Goal: Navigation & Orientation: Understand site structure

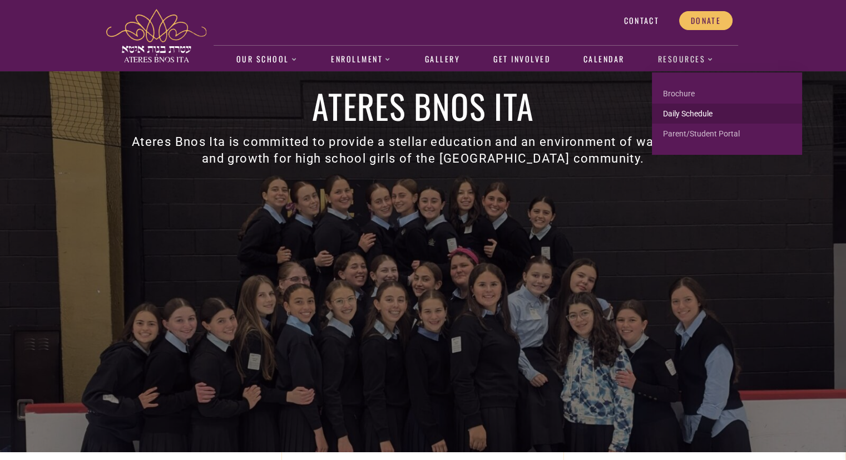
click at [686, 110] on link "Daily Schedule" at bounding box center [727, 113] width 150 height 20
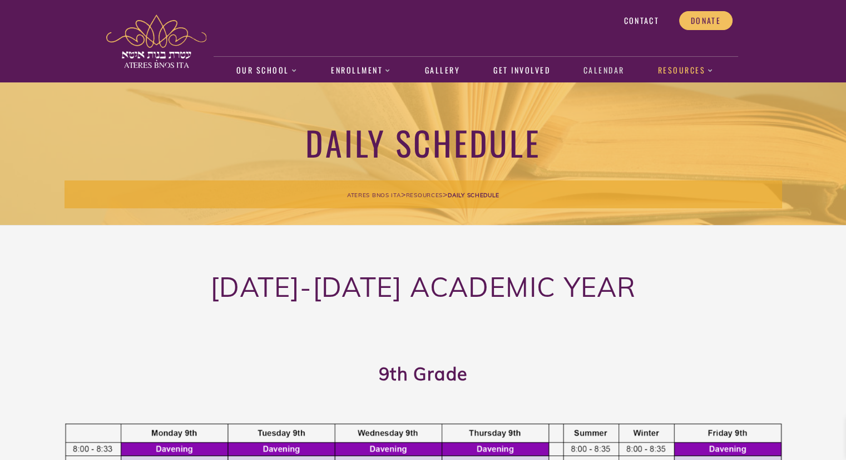
click at [608, 70] on link "Calendar" at bounding box center [604, 71] width 53 height 26
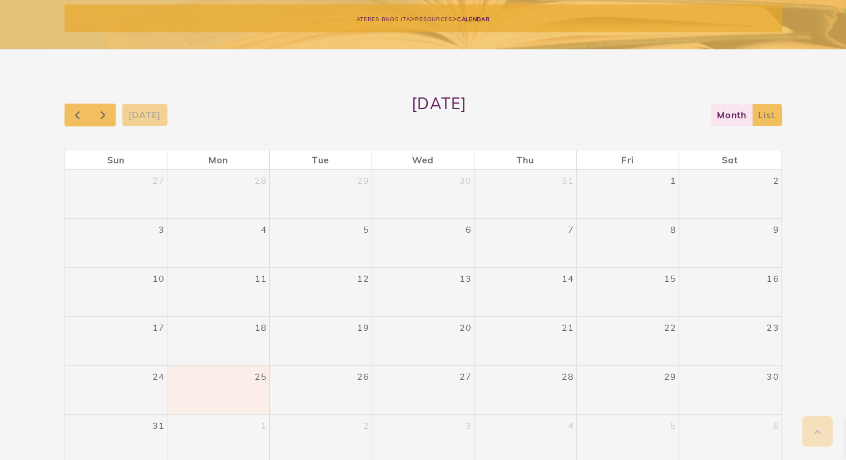
scroll to position [244, 0]
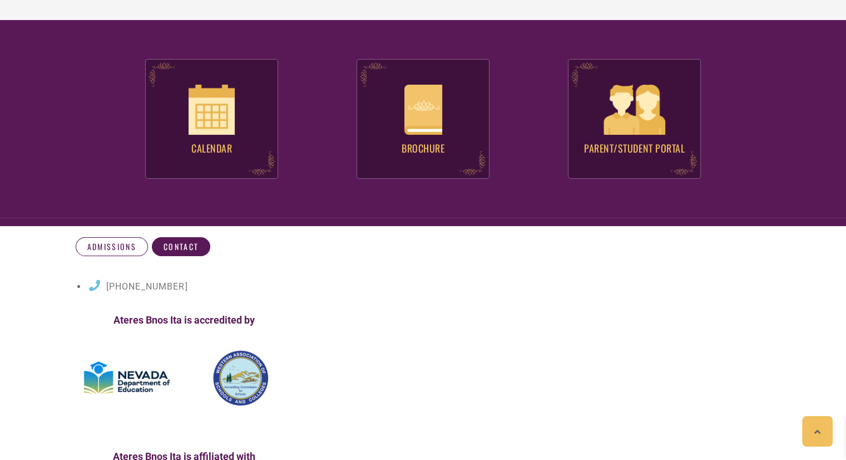
scroll to position [4108, 0]
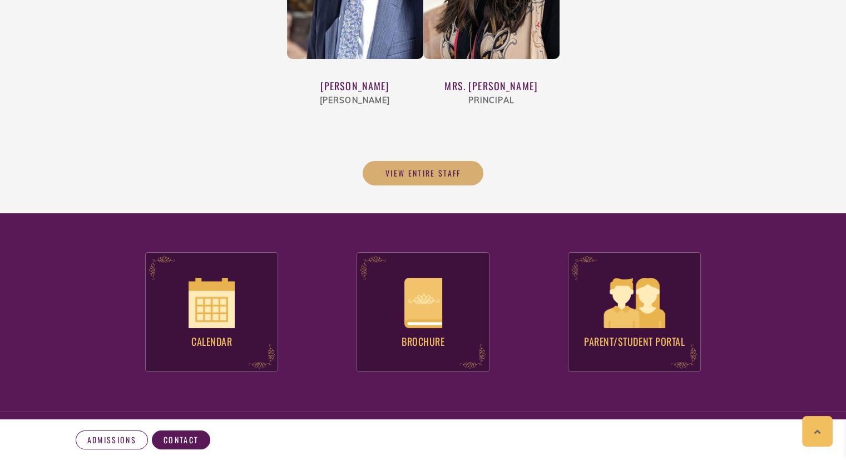
click at [408, 161] on link "View Entire Staff" at bounding box center [423, 173] width 121 height 24
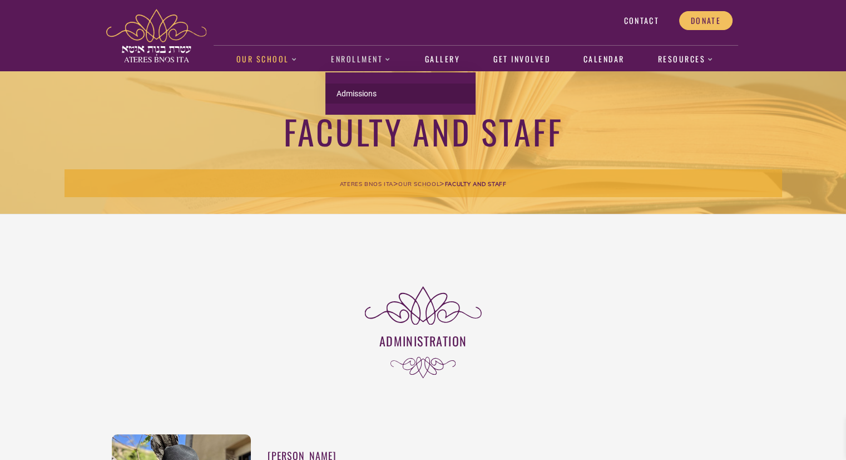
click at [354, 98] on link "Admissions" at bounding box center [401, 93] width 150 height 20
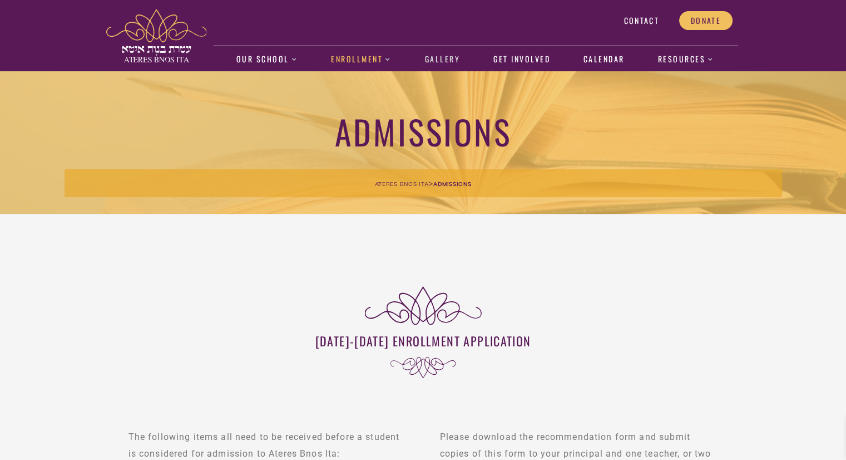
click at [451, 57] on link "Gallery" at bounding box center [442, 60] width 47 height 26
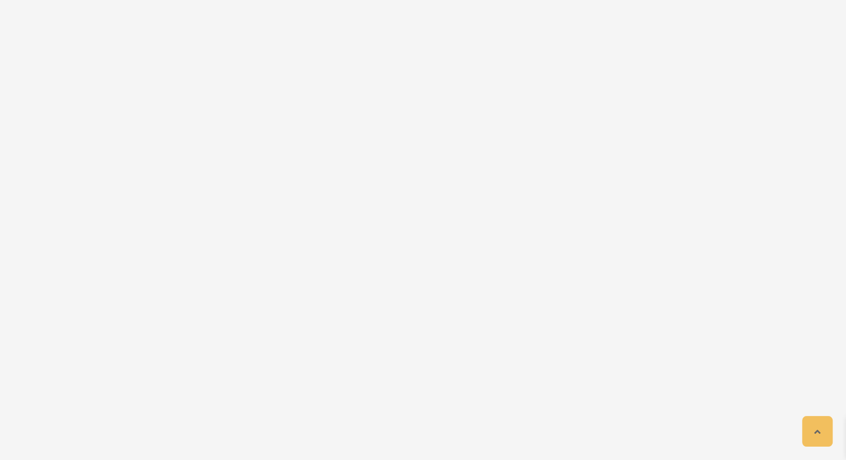
scroll to position [6954, 0]
